Goal: Information Seeking & Learning: Learn about a topic

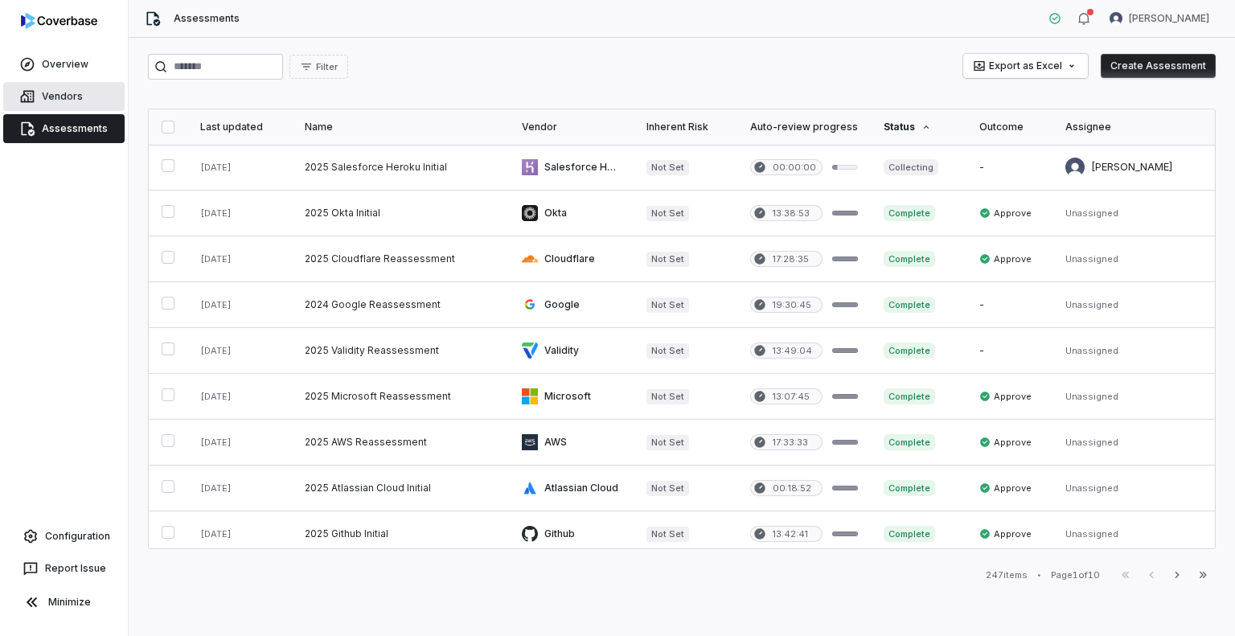
click at [74, 103] on link "Vendors" at bounding box center [63, 96] width 121 height 29
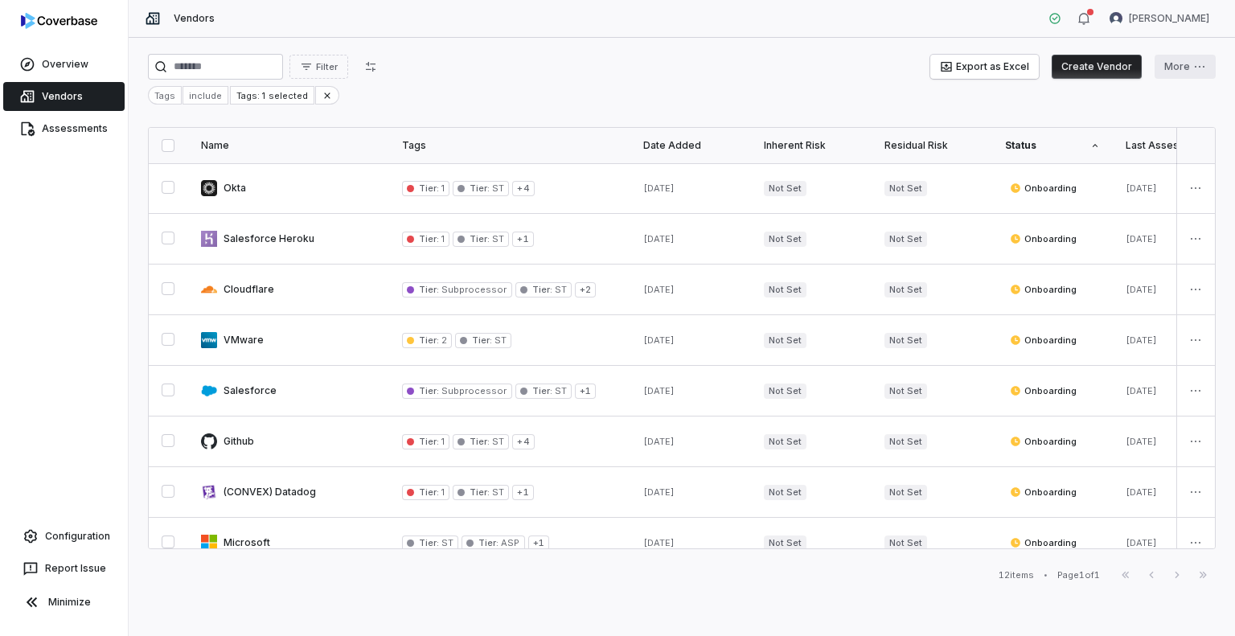
click at [1188, 64] on html "Overview Vendors Assessments Configuration Report Issue Minimize Vendors [PERSO…" at bounding box center [617, 318] width 1235 height 636
click at [45, 57] on html "Overview Vendors Assessments Configuration Report Issue Minimize Vendors [PERSO…" at bounding box center [617, 318] width 1235 height 636
click at [55, 64] on link "Overview" at bounding box center [63, 64] width 121 height 29
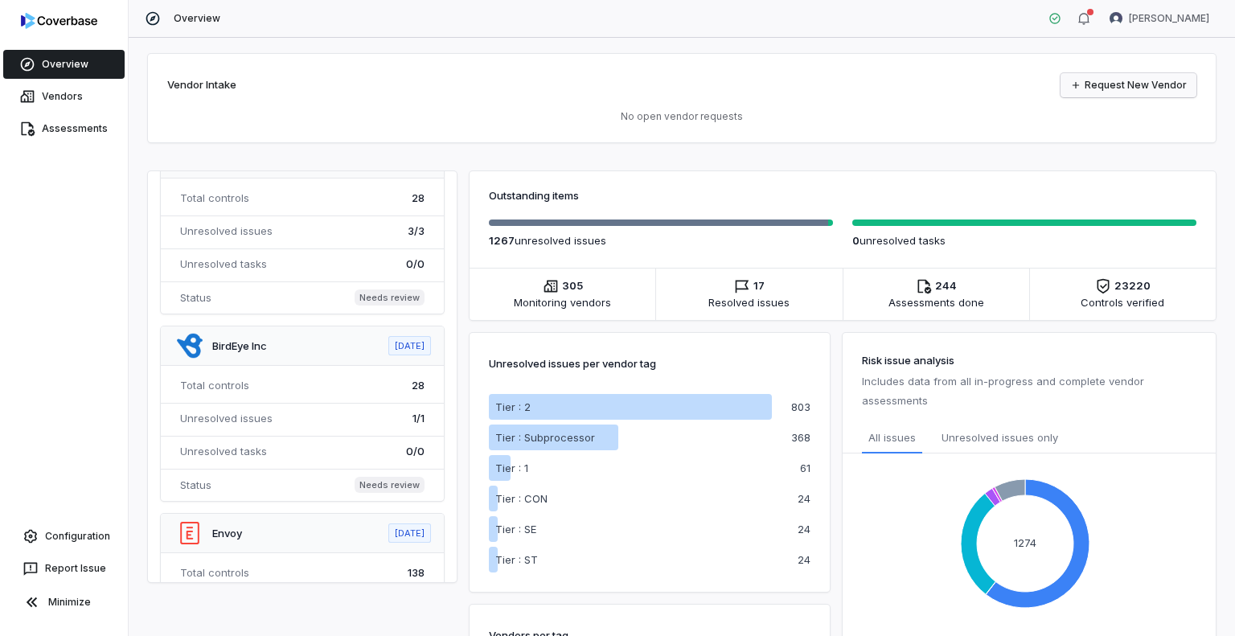
click at [1084, 86] on link "Request New Vendor" at bounding box center [1128, 85] width 136 height 24
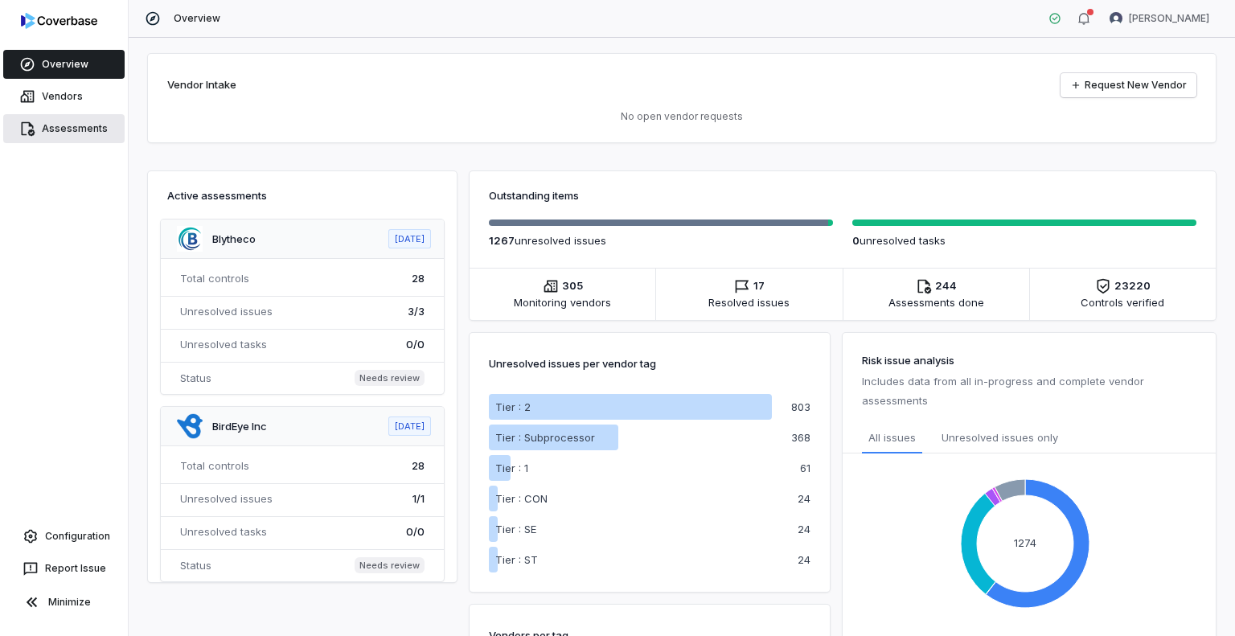
click at [97, 134] on link "Assessments" at bounding box center [63, 128] width 121 height 29
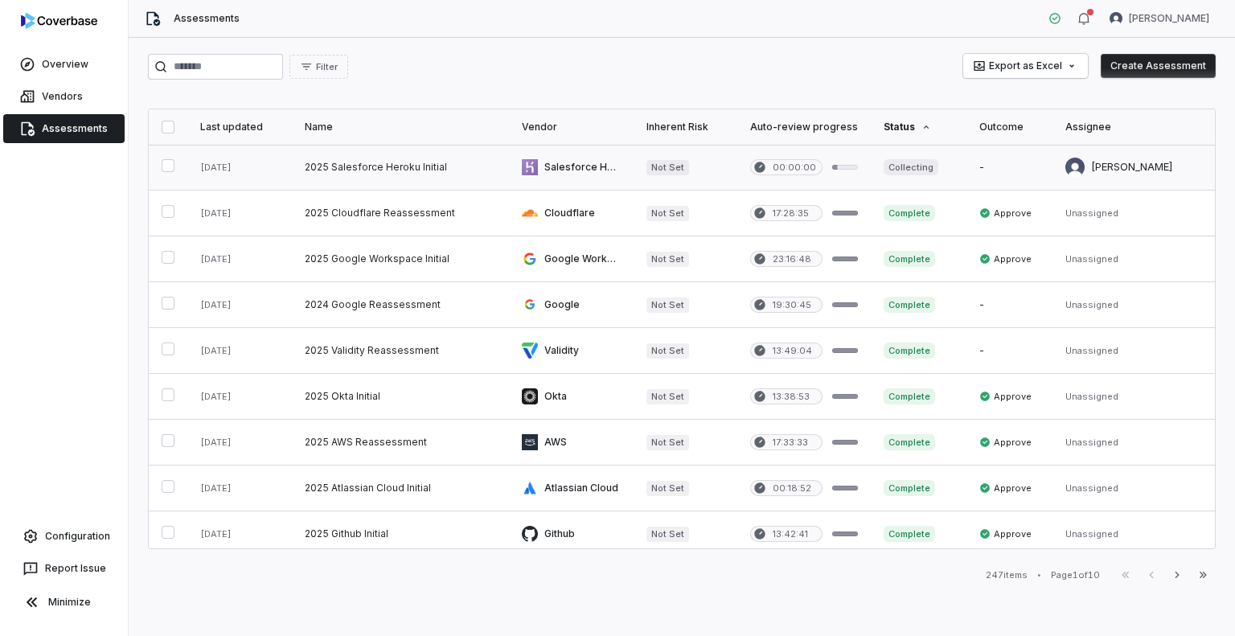
click at [550, 172] on link at bounding box center [571, 167] width 125 height 45
click at [543, 260] on link at bounding box center [571, 258] width 125 height 45
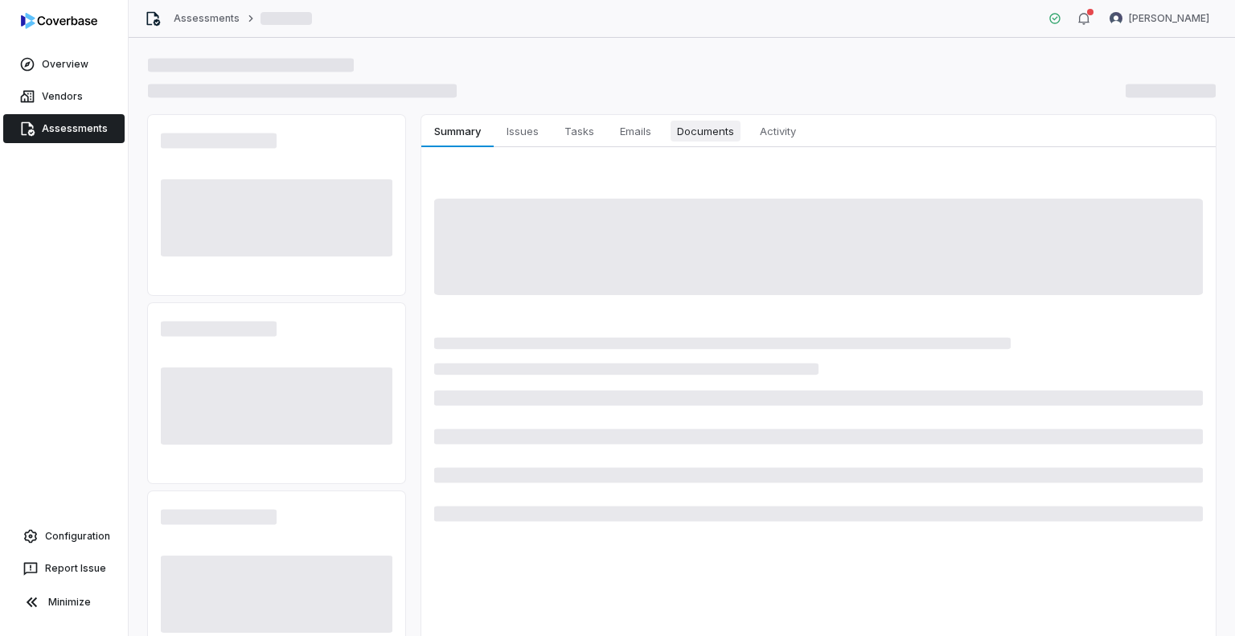
click at [729, 127] on span "Documents" at bounding box center [705, 131] width 70 height 21
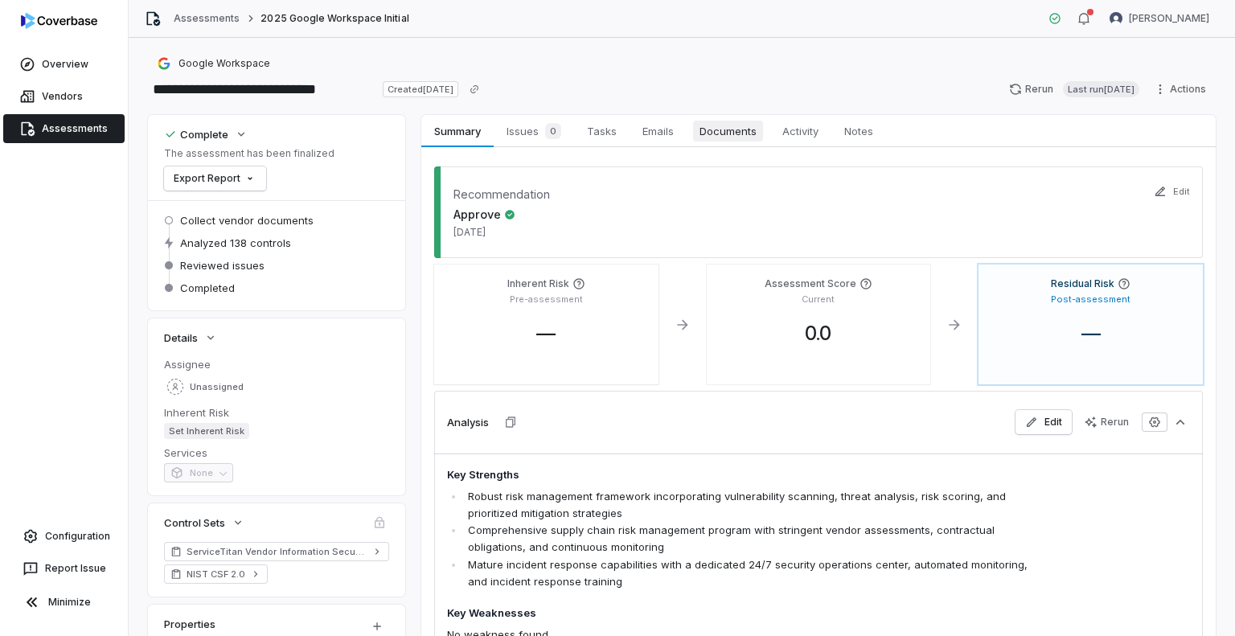
click at [713, 137] on span "Documents" at bounding box center [728, 131] width 70 height 21
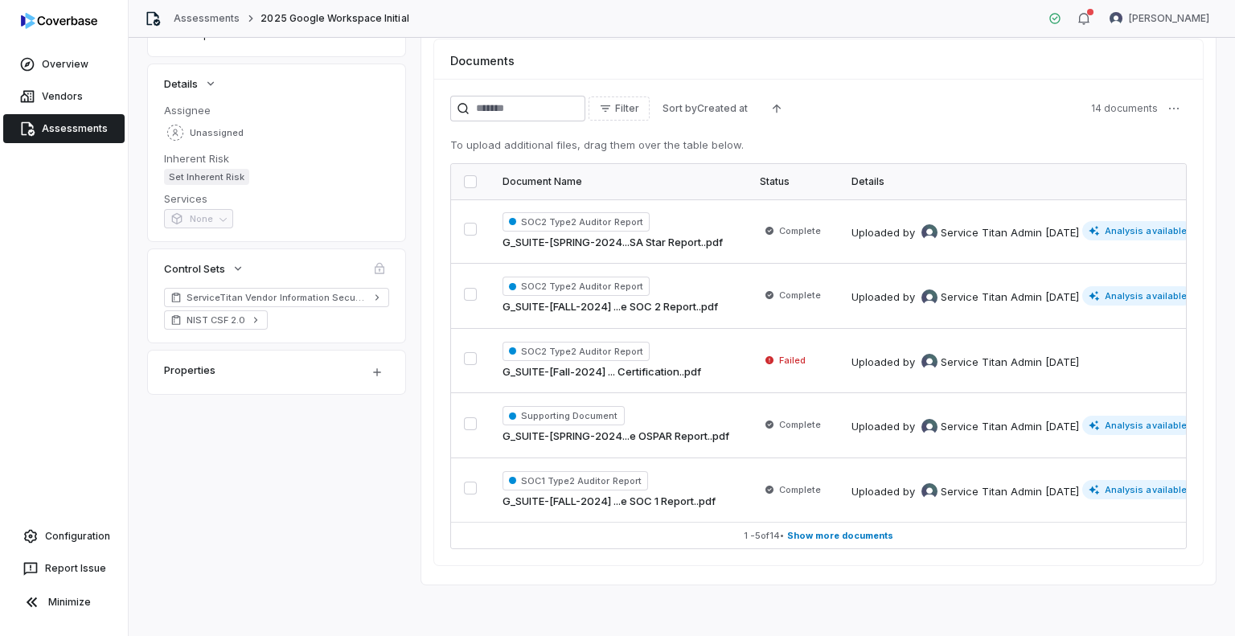
scroll to position [260, 0]
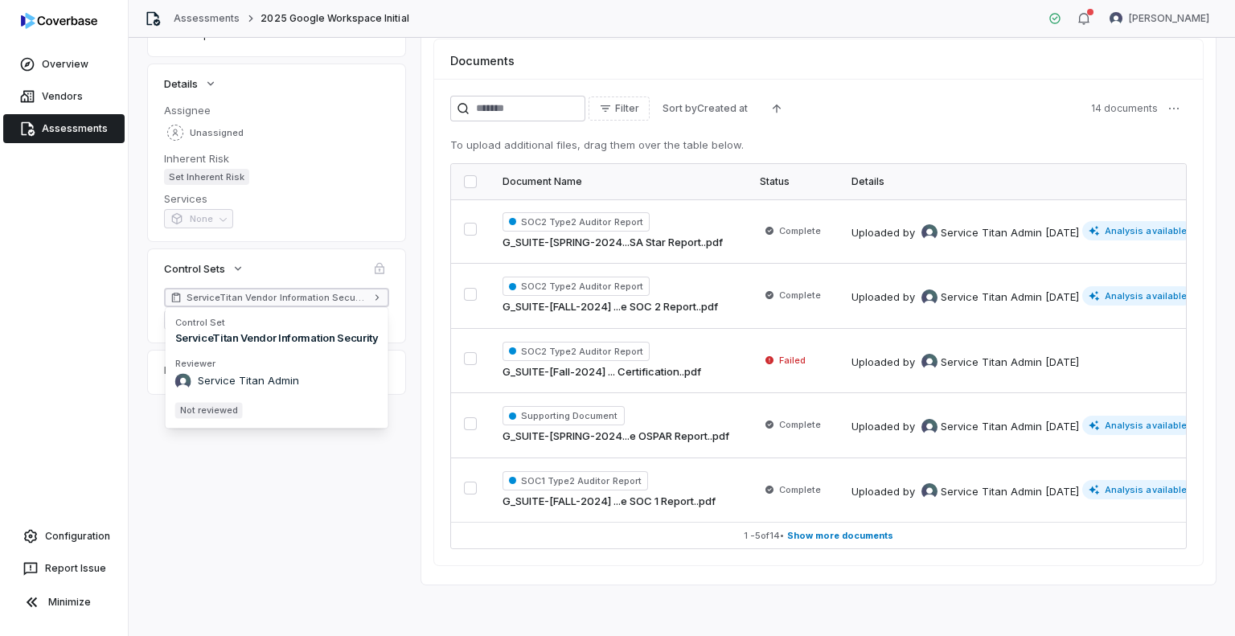
click at [273, 293] on span "ServiceTitan Vendor Information Security" at bounding box center [276, 297] width 180 height 13
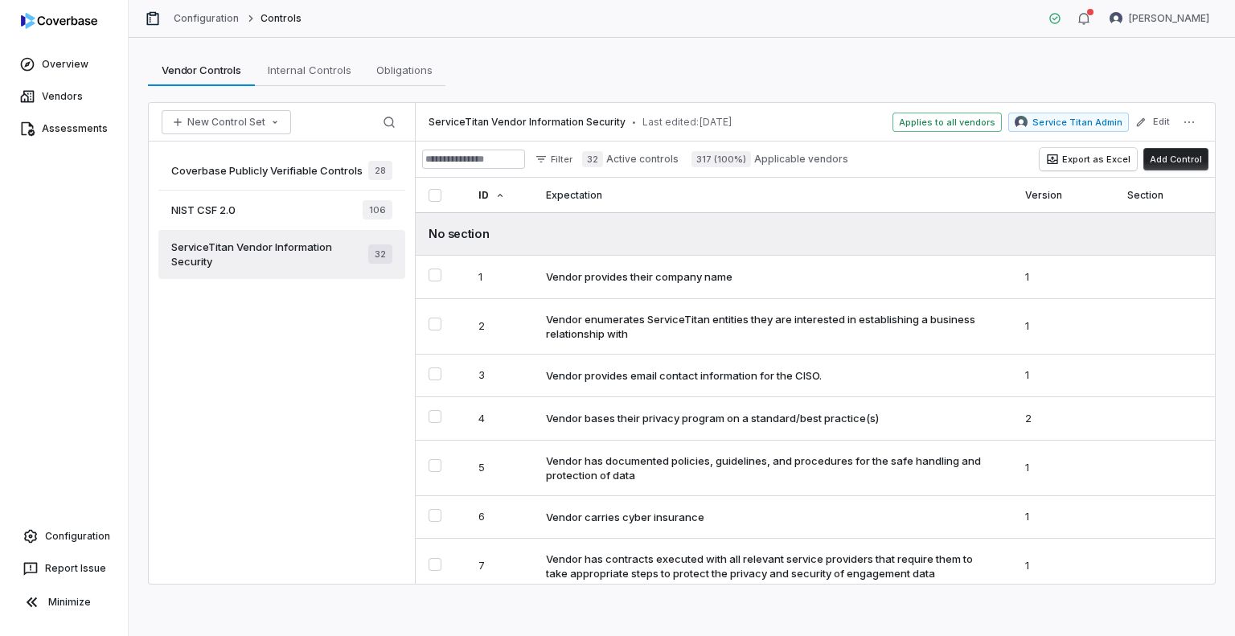
click at [259, 258] on span "ServiceTitan Vendor Information Security" at bounding box center [269, 254] width 197 height 29
